Goal: Task Accomplishment & Management: Use online tool/utility

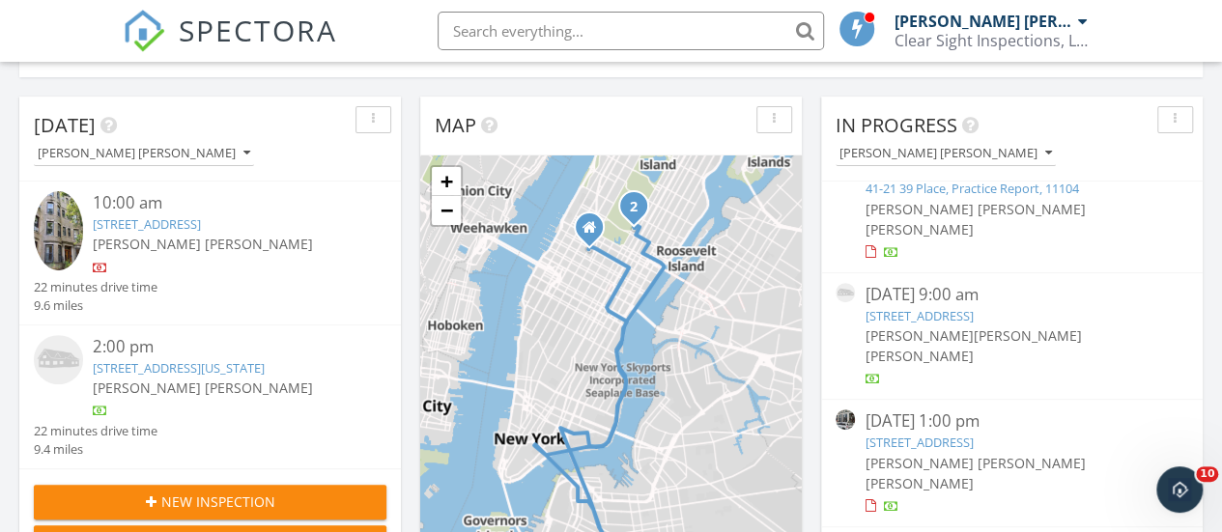
scroll to position [392, 0]
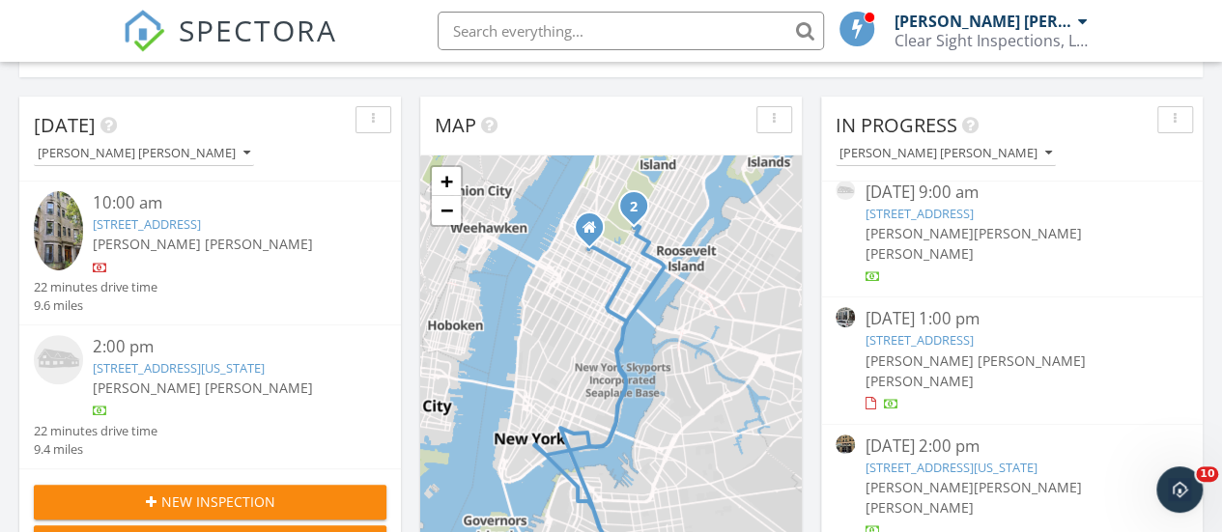
click at [927, 459] on link "88 Greenwich St APT 1008, New York, NY 10006" at bounding box center [951, 467] width 172 height 17
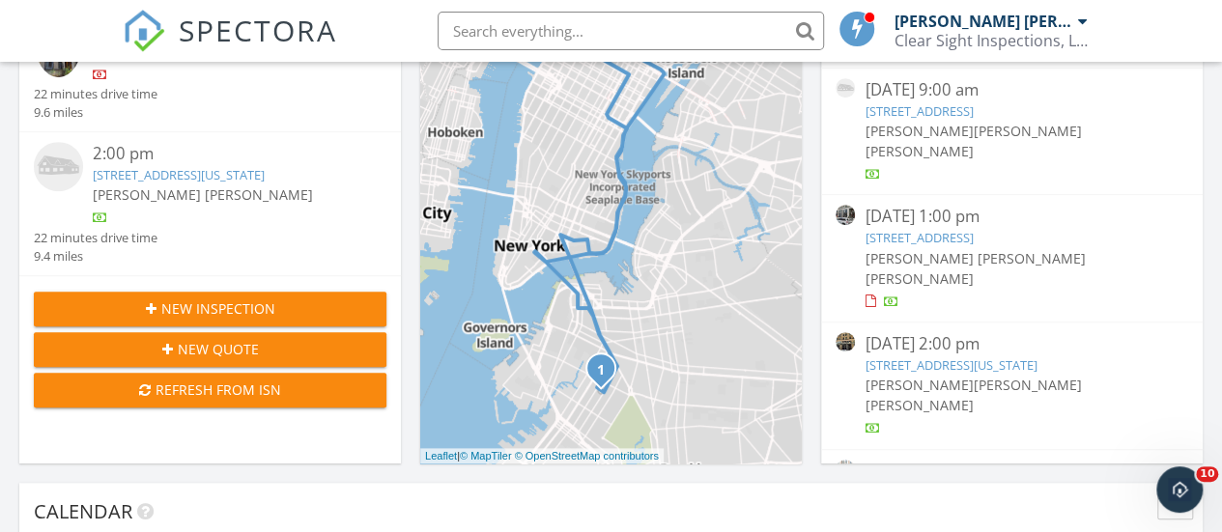
scroll to position [199, 0]
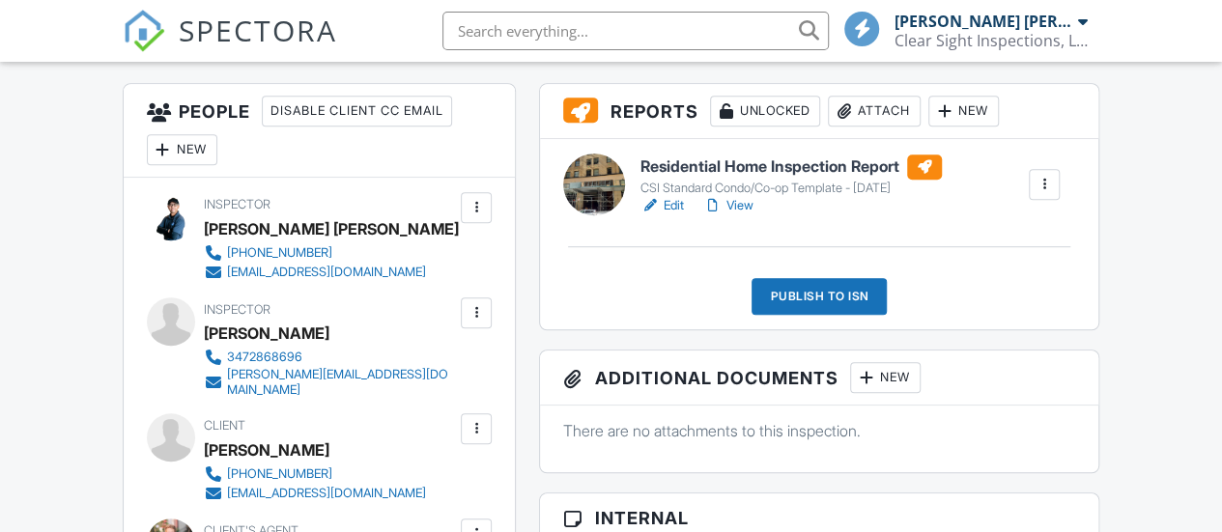
click at [719, 215] on div at bounding box center [712, 205] width 19 height 19
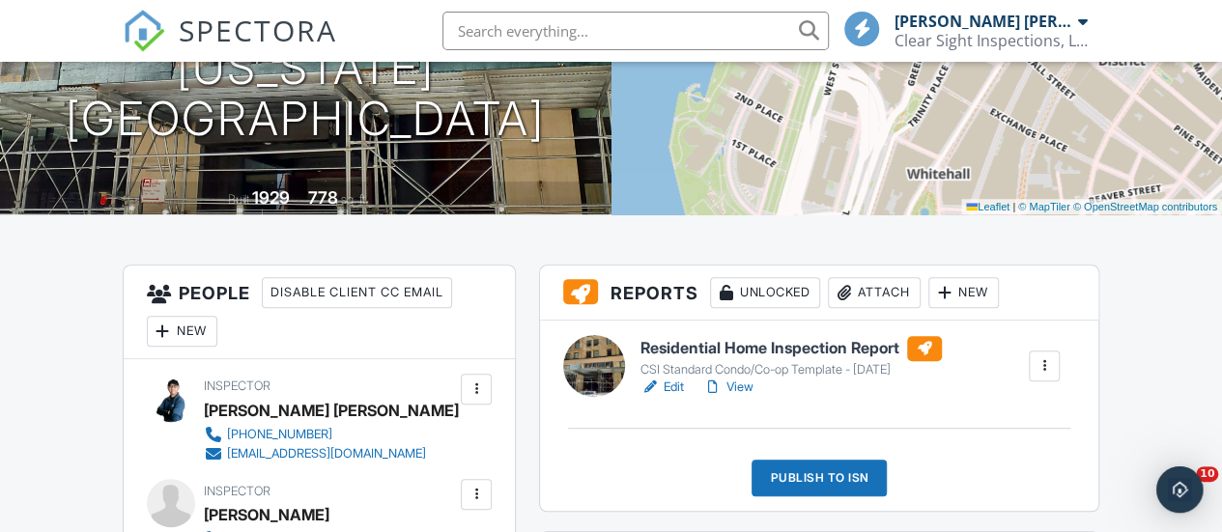
scroll to position [386, 0]
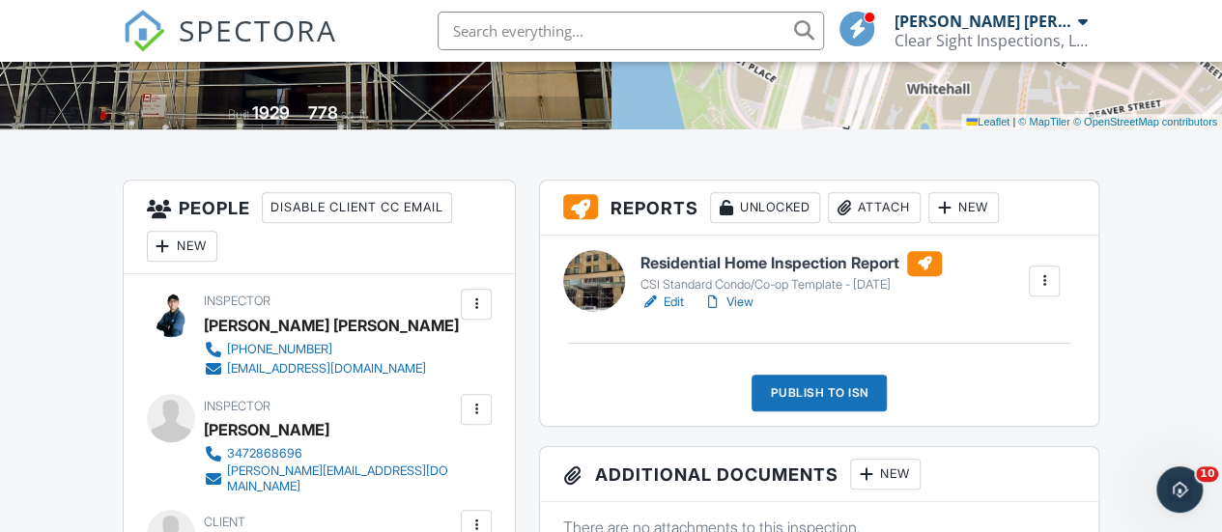
click at [837, 409] on div "Publish to ISN" at bounding box center [819, 393] width 135 height 37
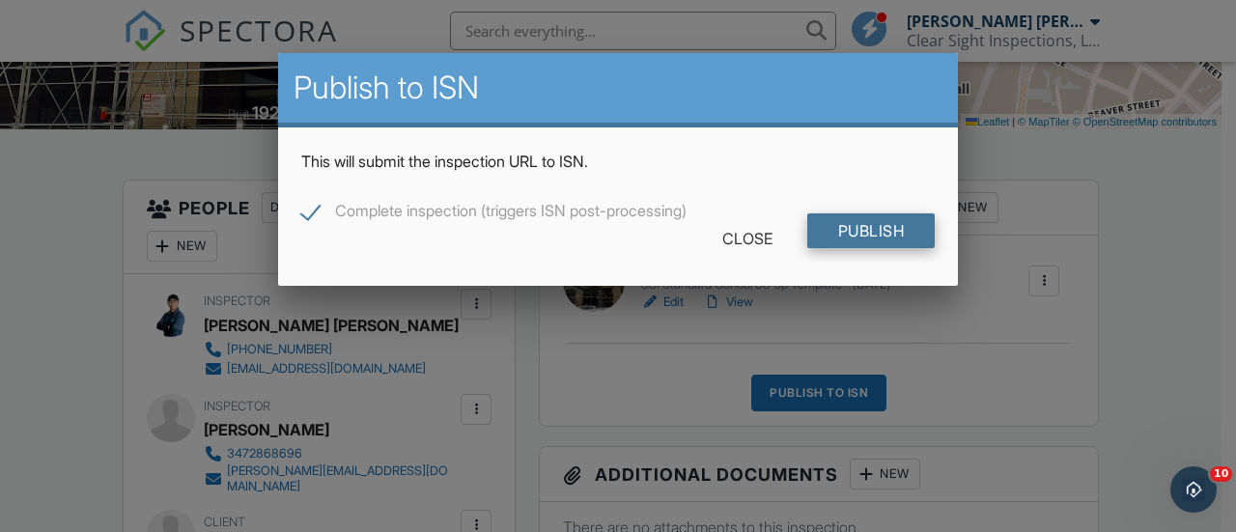
click at [852, 238] on input "Publish" at bounding box center [872, 230] width 128 height 35
